Goal: Transaction & Acquisition: Purchase product/service

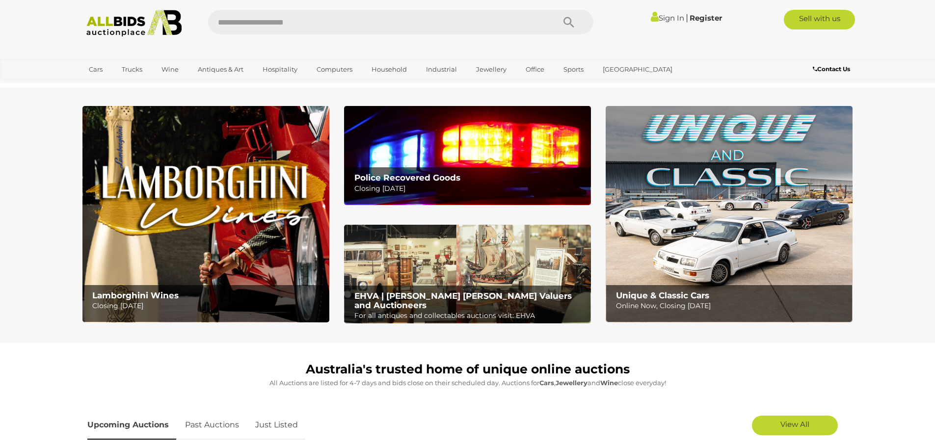
click at [527, 310] on p "For all antiques and collectables auctions visit: EHVA" at bounding box center [469, 316] width 231 height 12
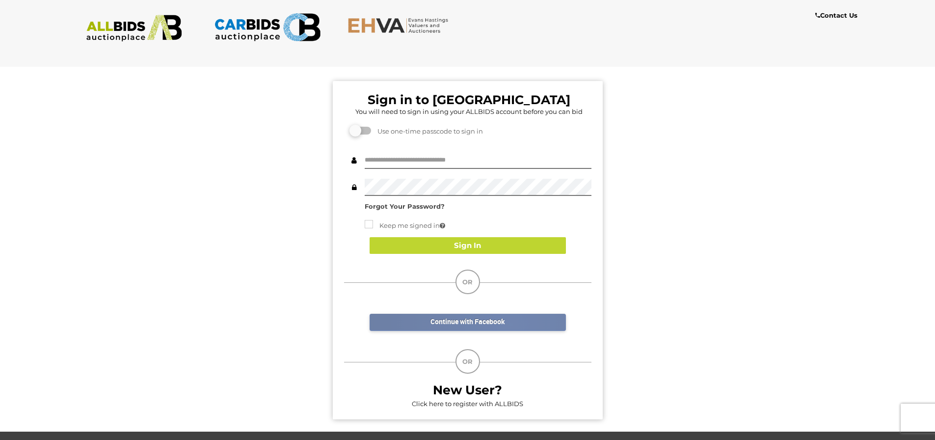
click at [510, 324] on link "Continue with Facebook" at bounding box center [468, 322] width 196 height 17
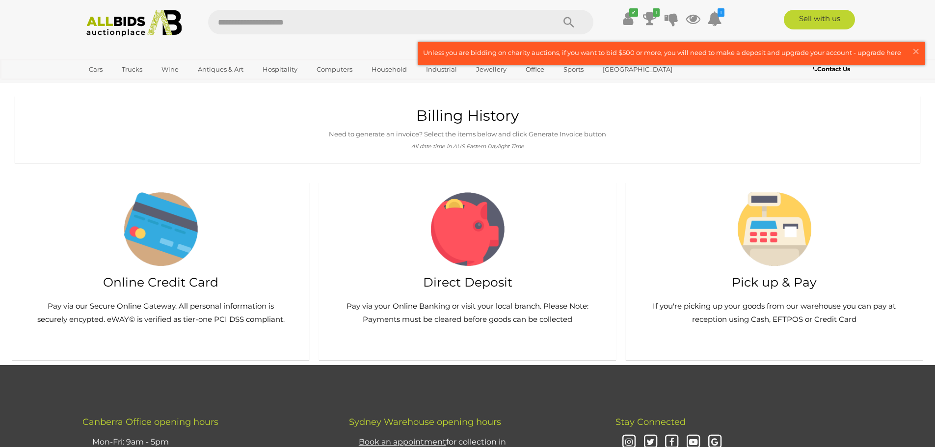
click at [187, 283] on h2 "Online Credit Card" at bounding box center [160, 283] width 277 height 14
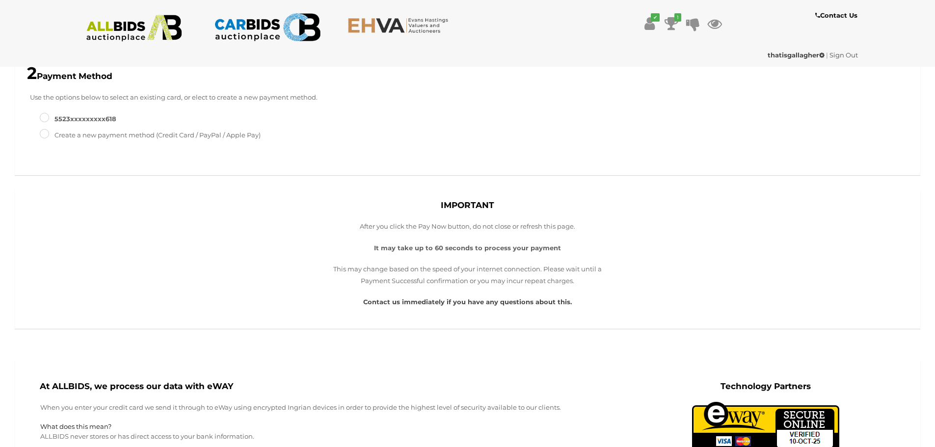
scroll to position [196, 0]
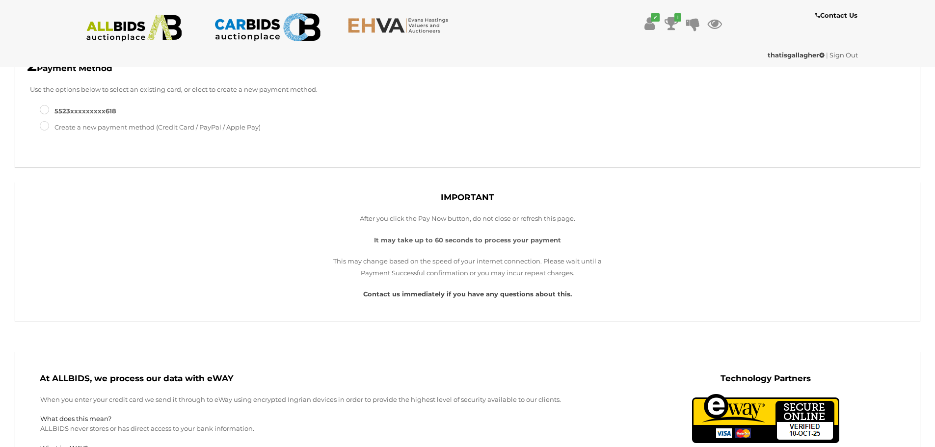
click at [194, 131] on label "Create a new payment method (Credit Card / PayPal / Apple Pay)" at bounding box center [150, 127] width 221 height 11
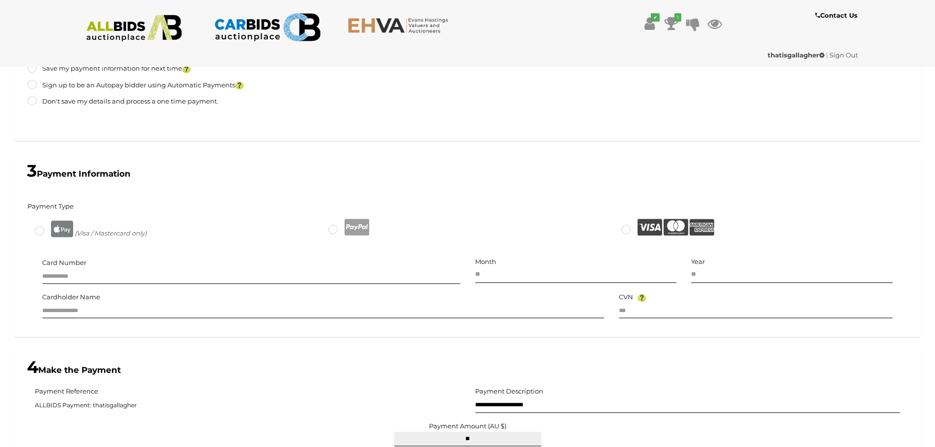
scroll to position [345, 0]
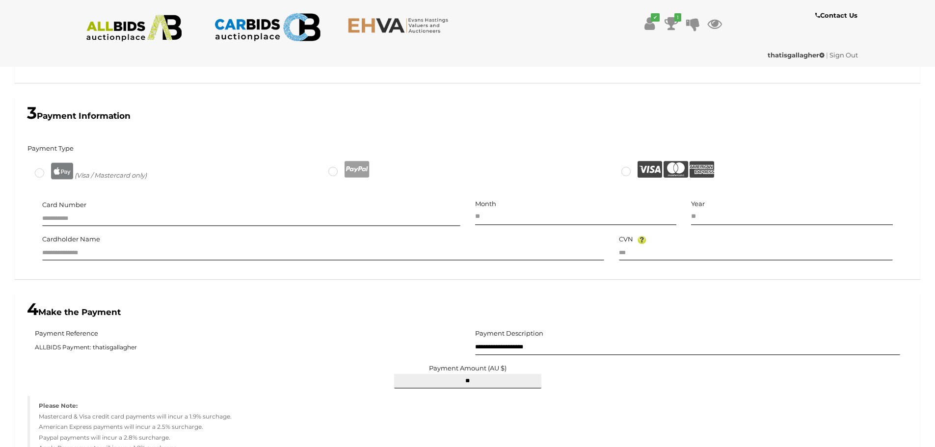
type input "*****"
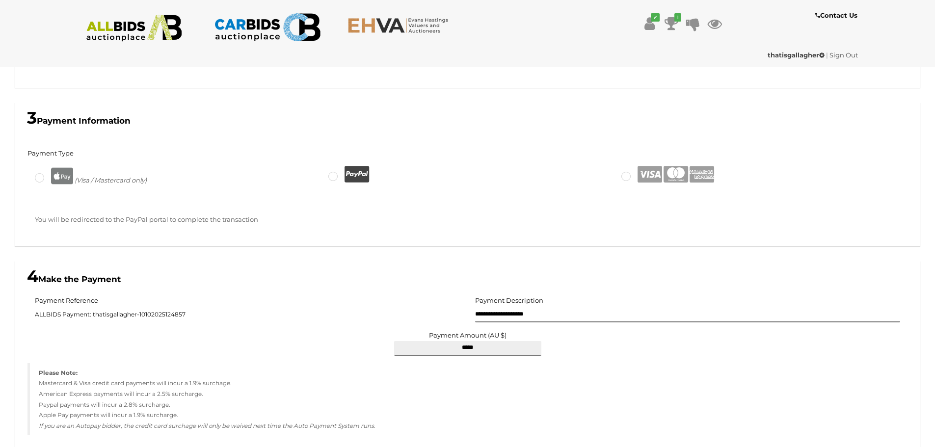
scroll to position [148, 0]
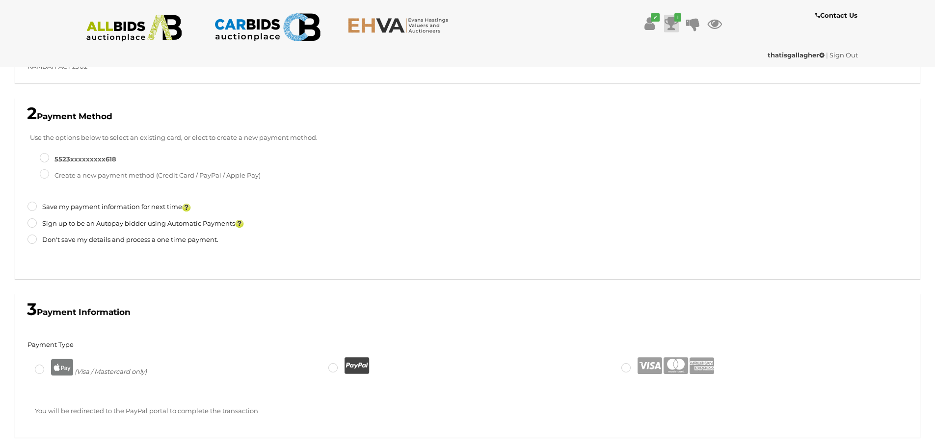
click at [675, 22] on icon at bounding box center [672, 24] width 14 height 18
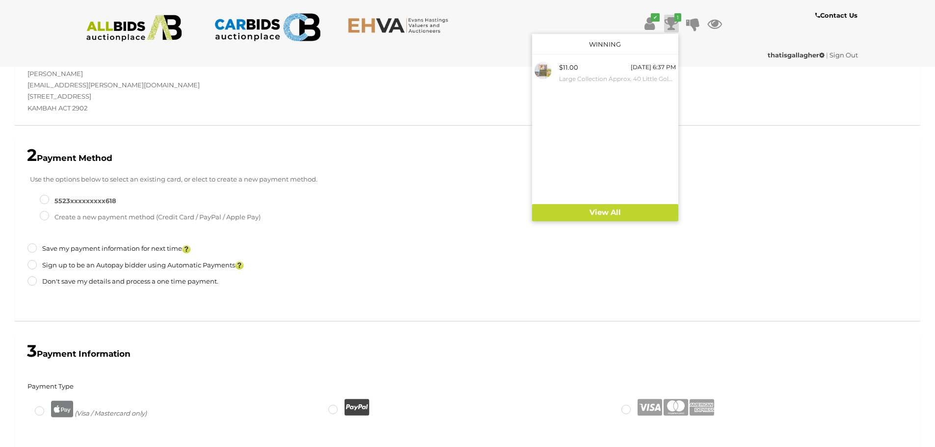
scroll to position [0, 0]
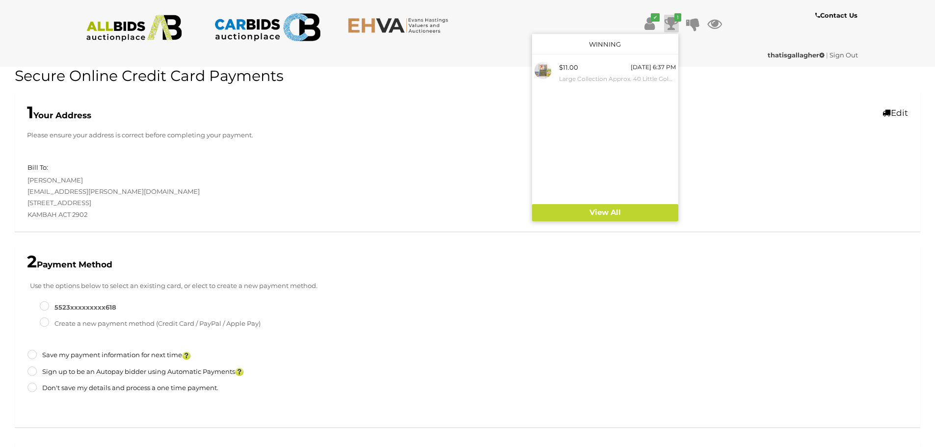
click at [136, 25] on img at bounding box center [134, 28] width 107 height 27
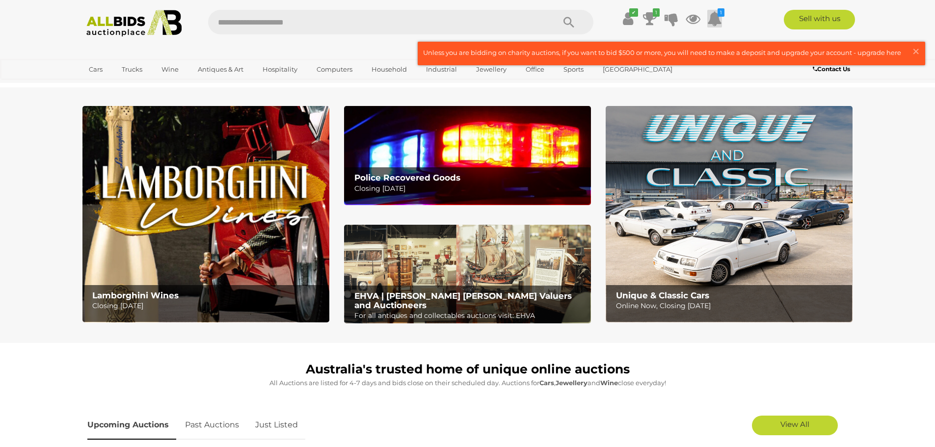
click at [711, 18] on icon at bounding box center [714, 19] width 15 height 18
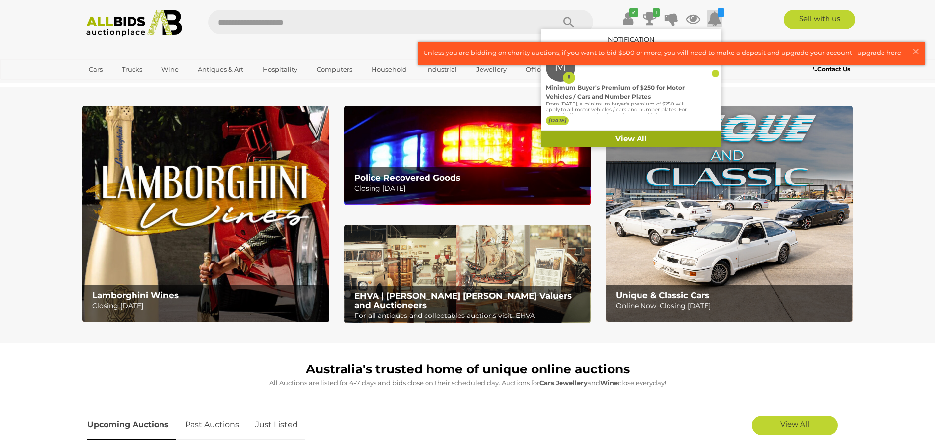
click at [672, 134] on link "View All" at bounding box center [631, 139] width 181 height 17
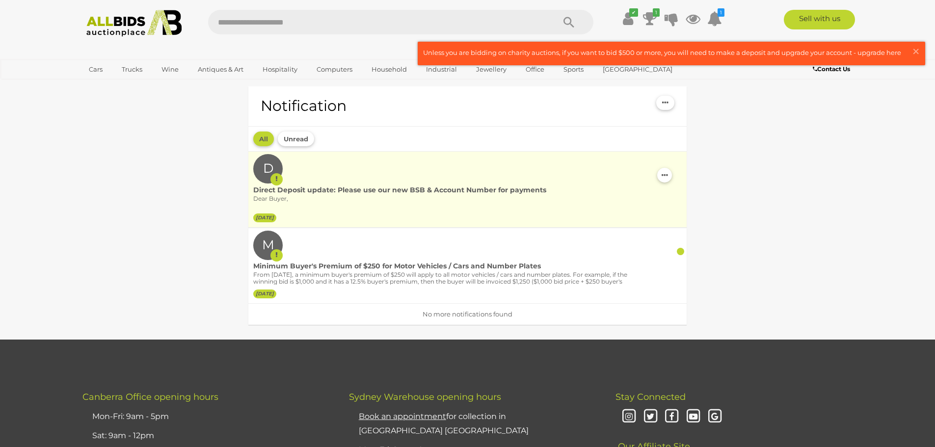
click at [561, 190] on div "Direct Deposit update: Please use our new BSB & Account Number for payments" at bounding box center [452, 190] width 399 height 10
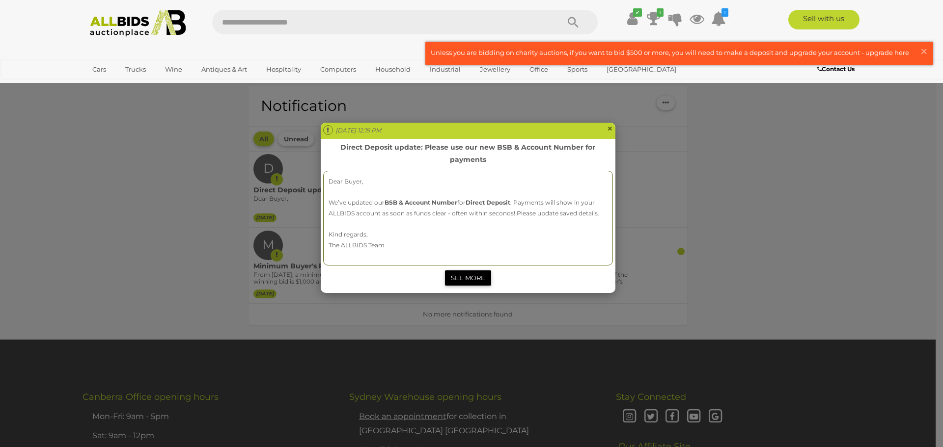
click at [487, 275] on link "SEE MORE" at bounding box center [468, 277] width 46 height 15
click at [611, 131] on span "×" at bounding box center [610, 129] width 6 height 12
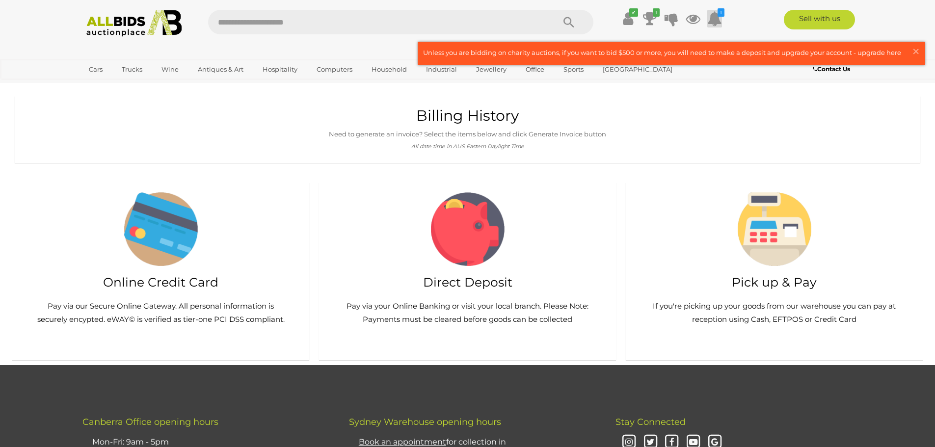
click at [718, 26] on icon at bounding box center [714, 19] width 15 height 18
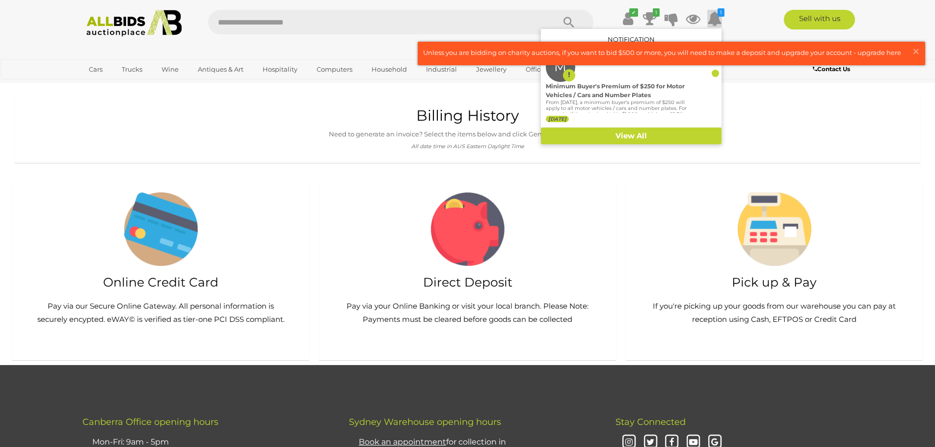
click at [717, 25] on icon at bounding box center [714, 19] width 15 height 18
